Goal: Task Accomplishment & Management: Use online tool/utility

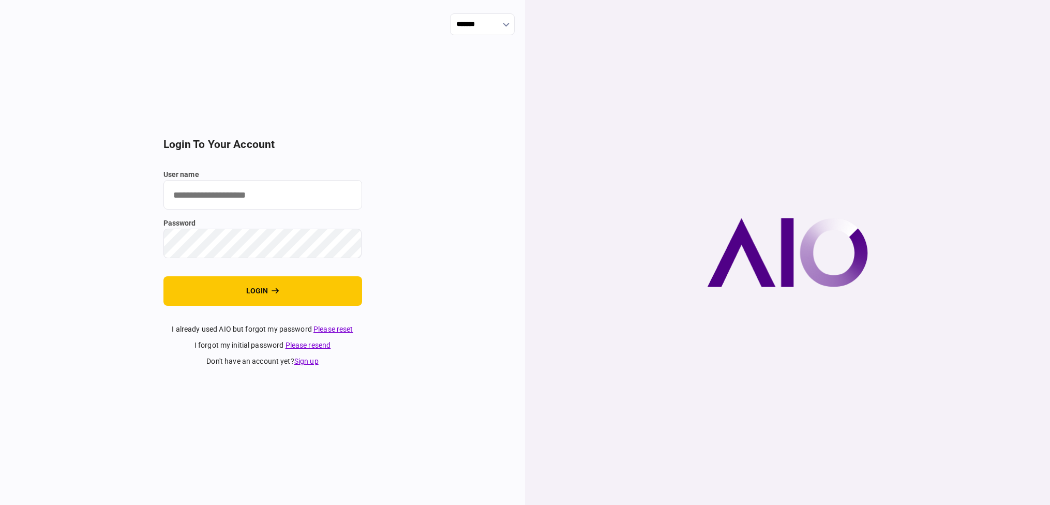
type input "**********"
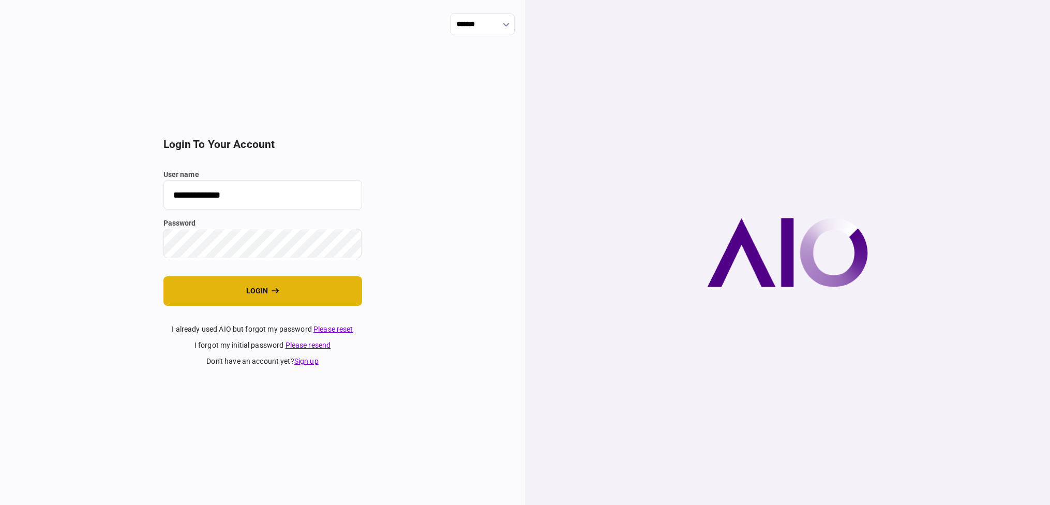
click at [210, 293] on button "login" at bounding box center [262, 290] width 199 height 29
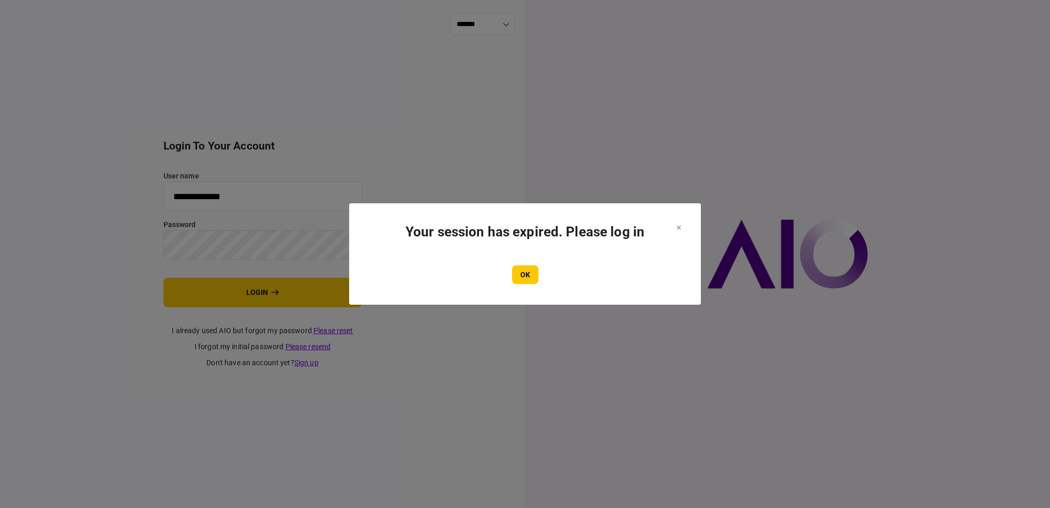
drag, startPoint x: 517, startPoint y: 275, endPoint x: 524, endPoint y: 275, distance: 6.2
click at [518, 275] on button "OK" at bounding box center [525, 274] width 26 height 19
